Goal: Navigation & Orientation: Find specific page/section

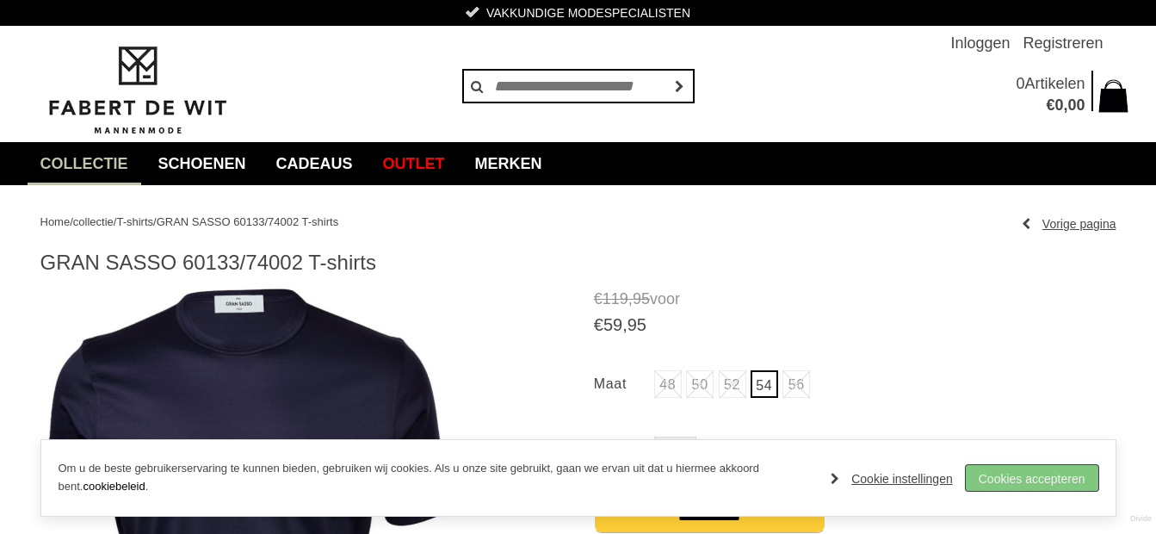
click at [993, 483] on link "Cookies accepteren" at bounding box center [1032, 478] width 133 height 26
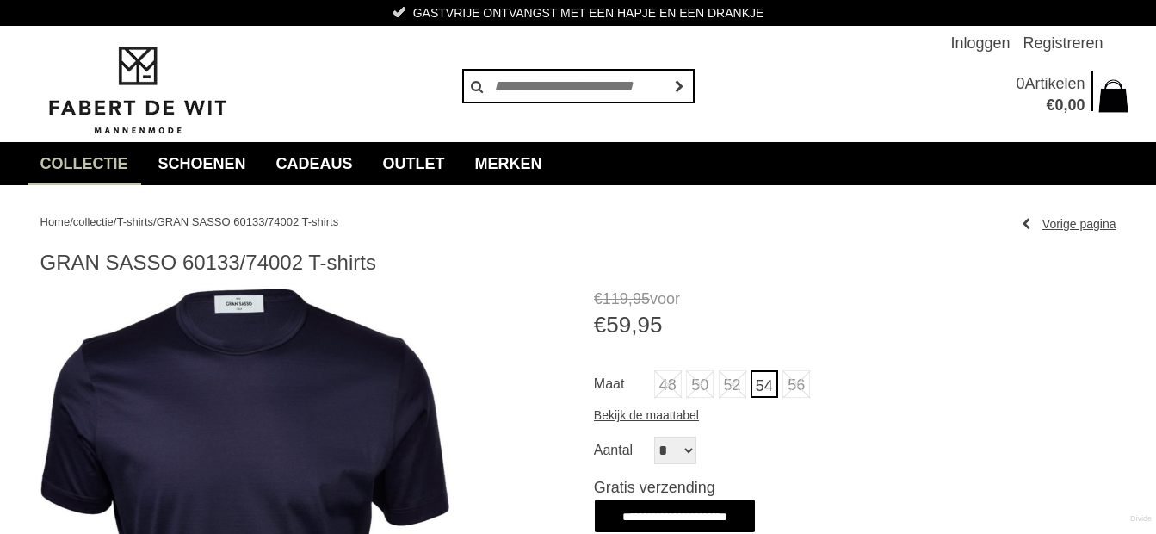
click at [151, 225] on span "T-shirts" at bounding box center [134, 221] width 37 height 13
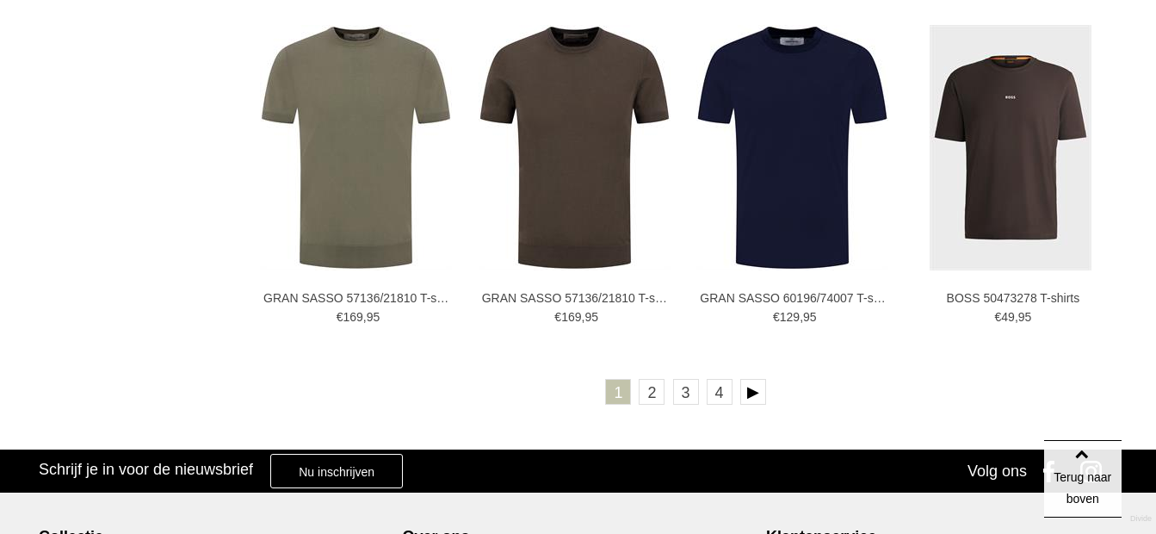
scroll to position [3123, 0]
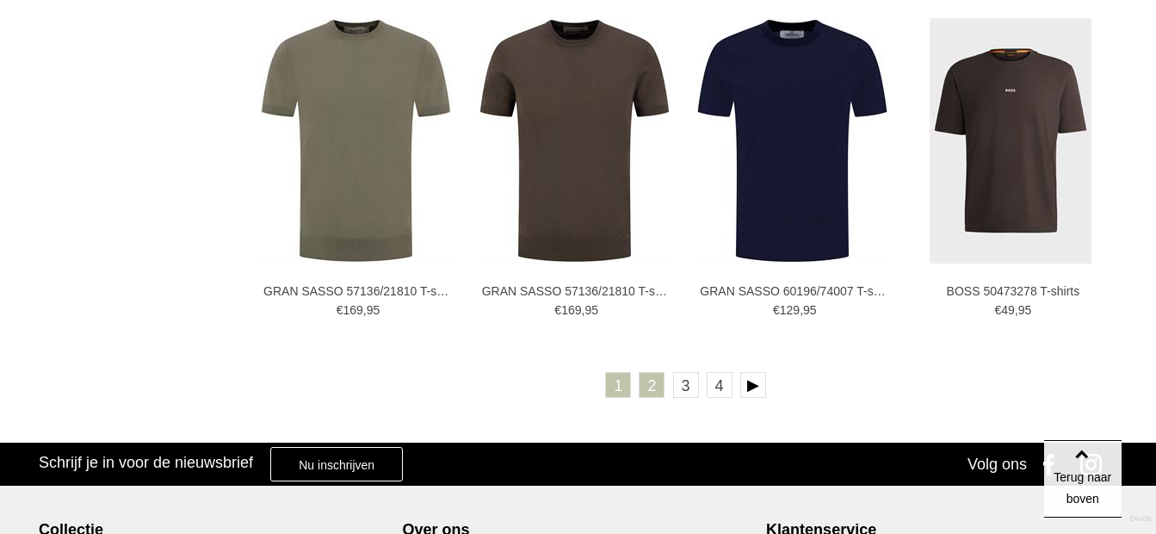
click at [653, 388] on link "2" at bounding box center [652, 385] width 26 height 26
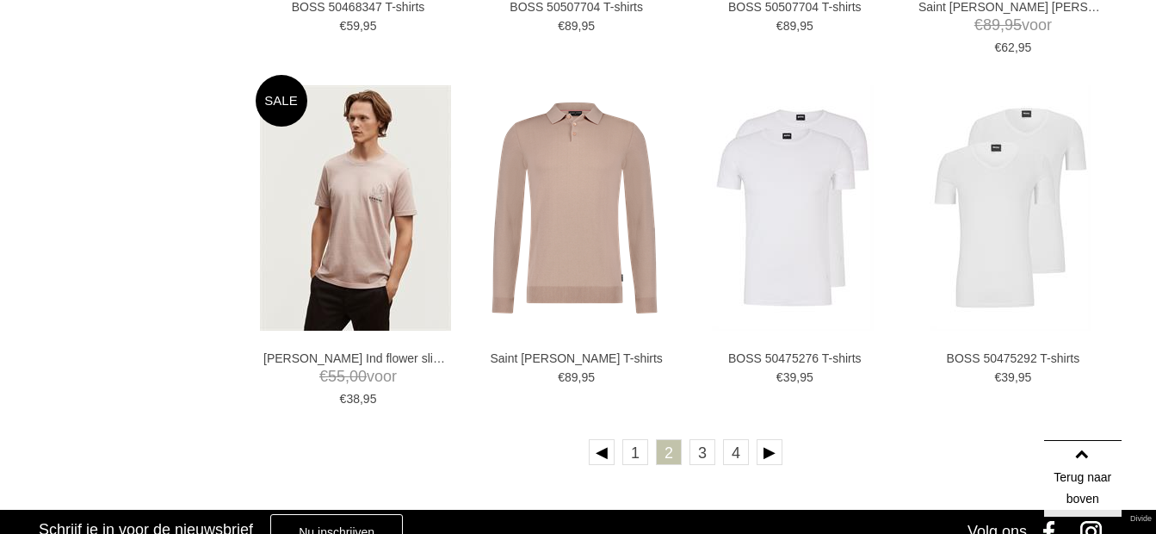
scroll to position [3034, 0]
click at [697, 452] on link "3" at bounding box center [702, 452] width 26 height 26
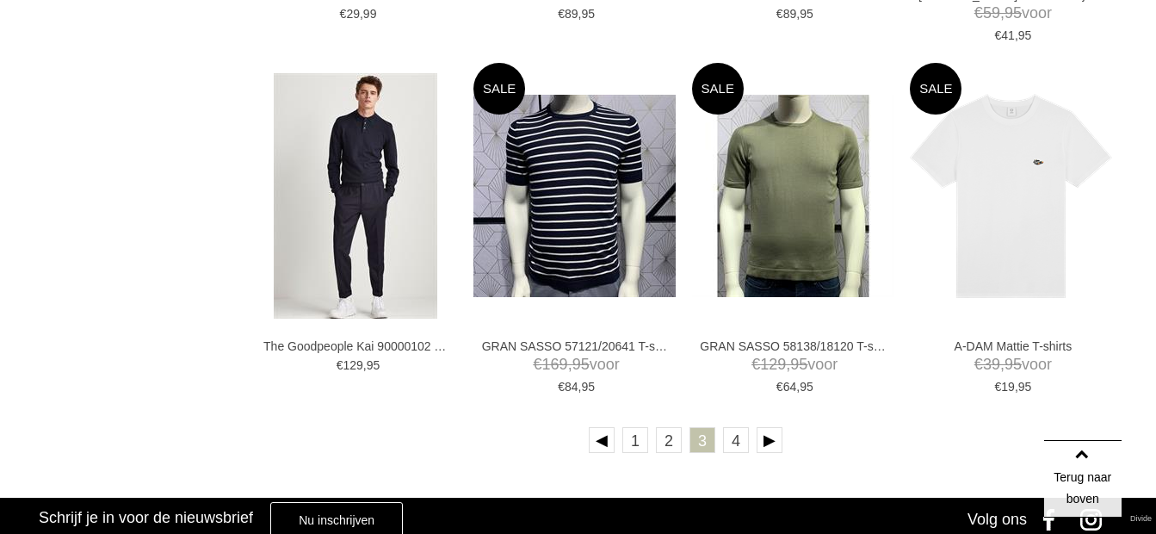
scroll to position [3143, 0]
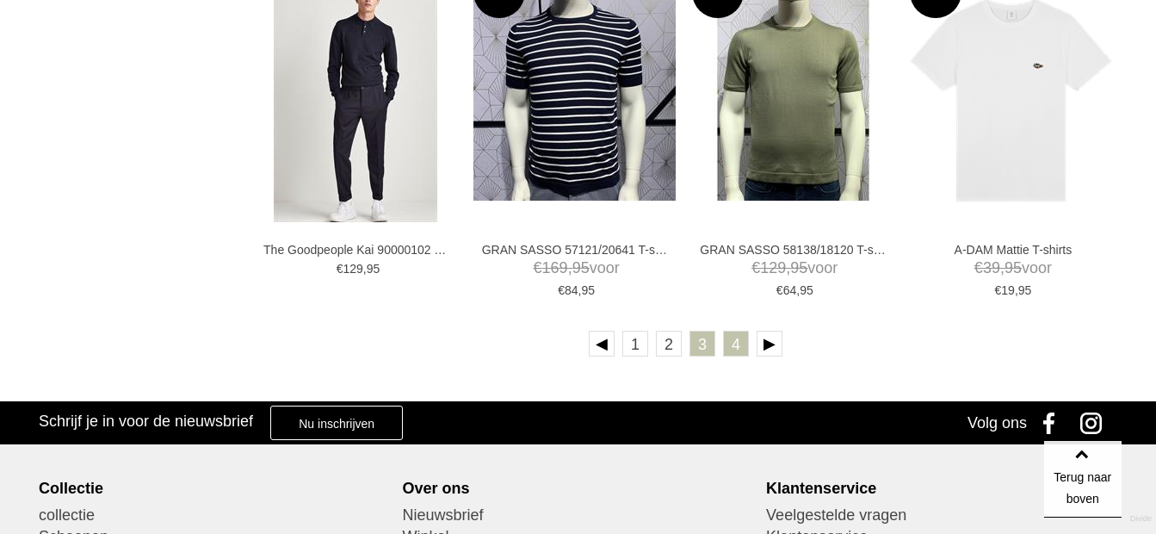
click at [739, 344] on link "4" at bounding box center [736, 344] width 26 height 26
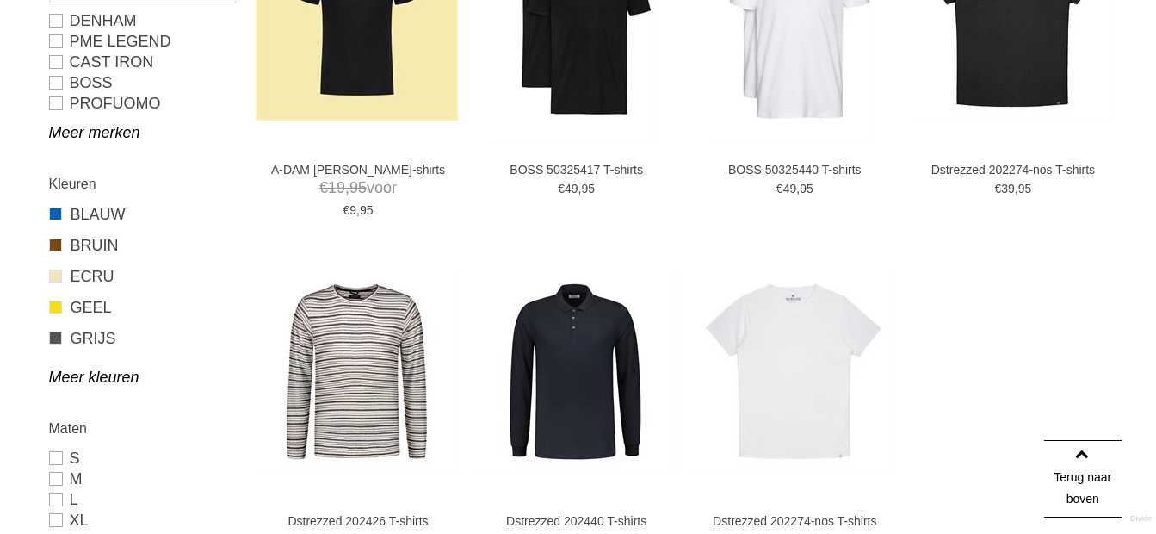
scroll to position [954, 0]
